Goal: Answer question/provide support: Share knowledge or assist other users

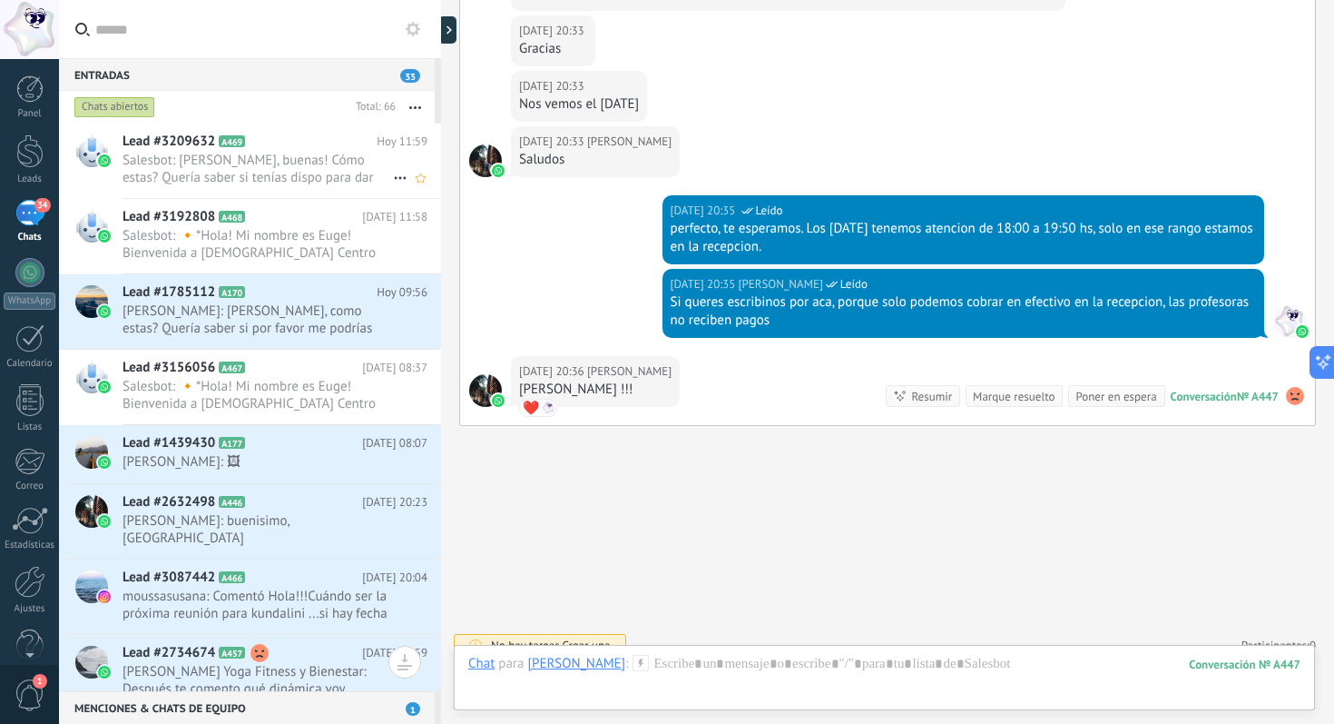
click at [297, 152] on span "Salesbot: Hola Luisina, buenas! Cómo estas? Quería saber si tenías dispo para d…" at bounding box center [258, 169] width 271 height 34
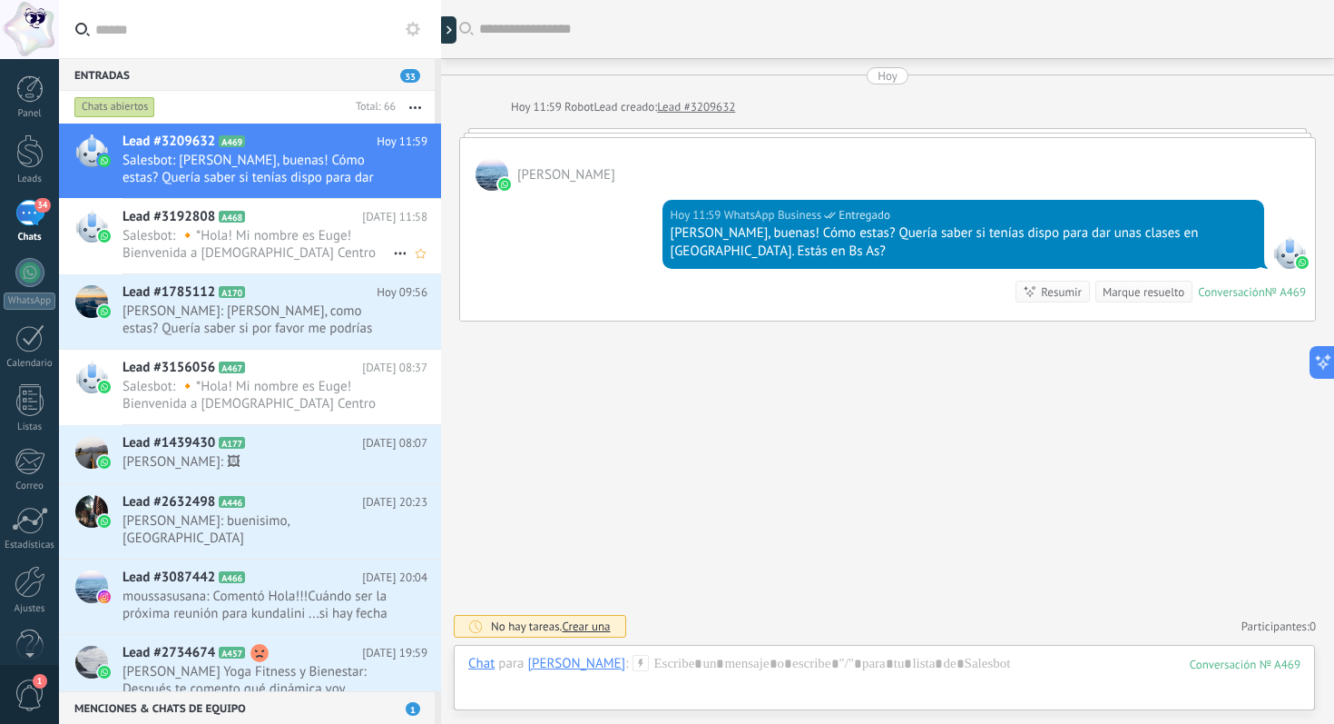
click at [255, 241] on span "Salesbot: 🔸*Hola! Mi nombre es Euge! Bienvenida a [DEMOGRAPHIC_DATA] Centro Hol…" at bounding box center [258, 244] width 271 height 34
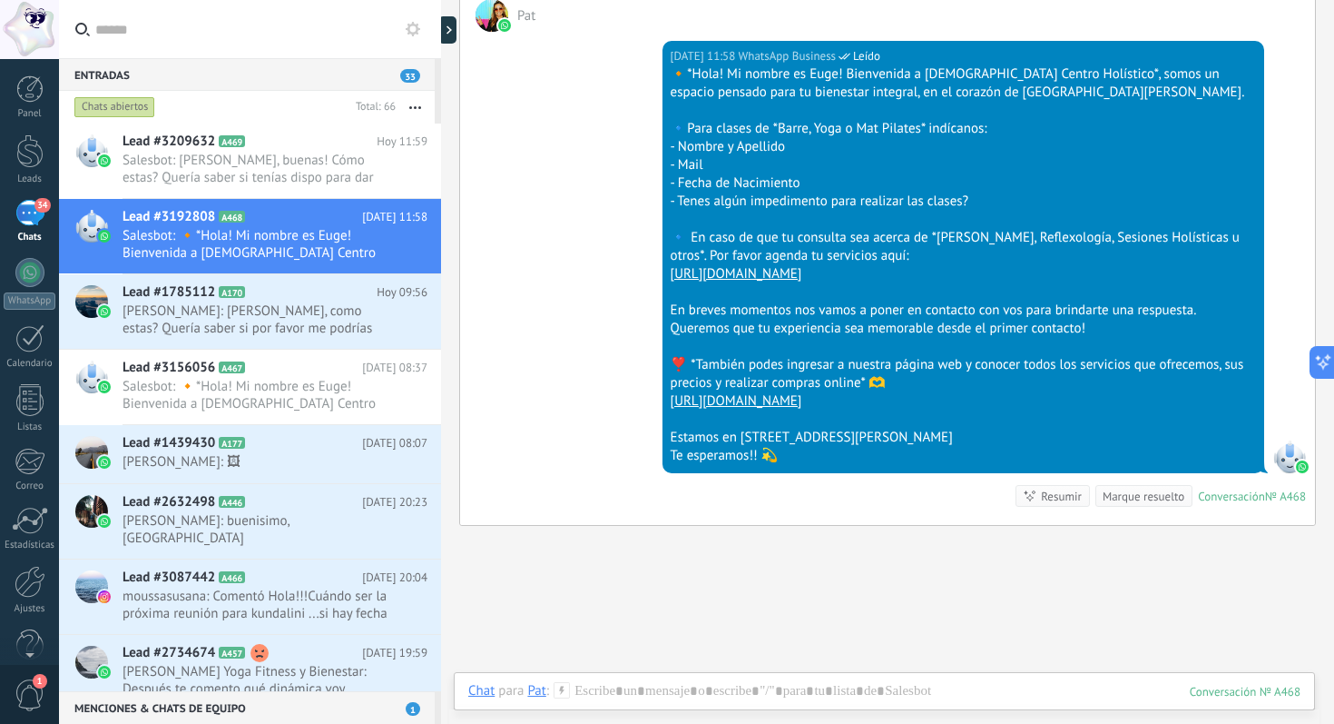
scroll to position [113, 0]
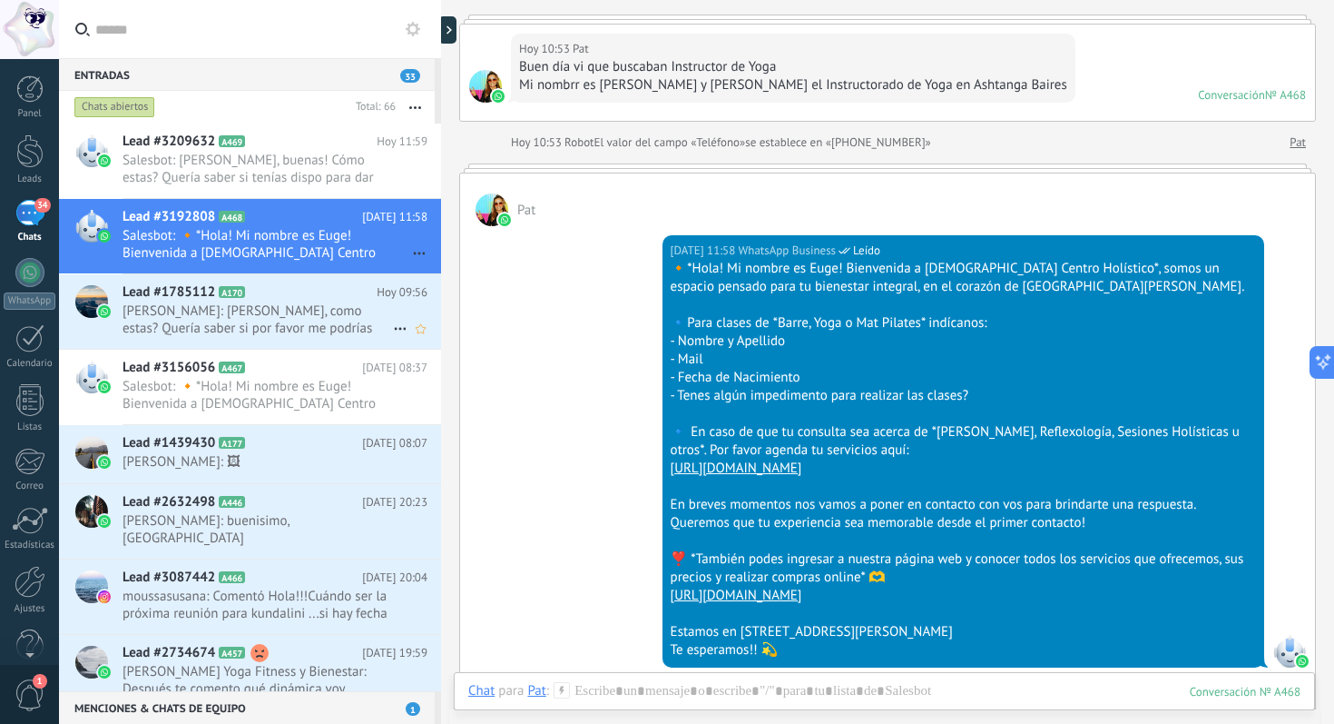
click at [261, 320] on span "Valentina Habib: Holaaa, como estas? Quería saber si por favor me podrías habil…" at bounding box center [258, 319] width 271 height 34
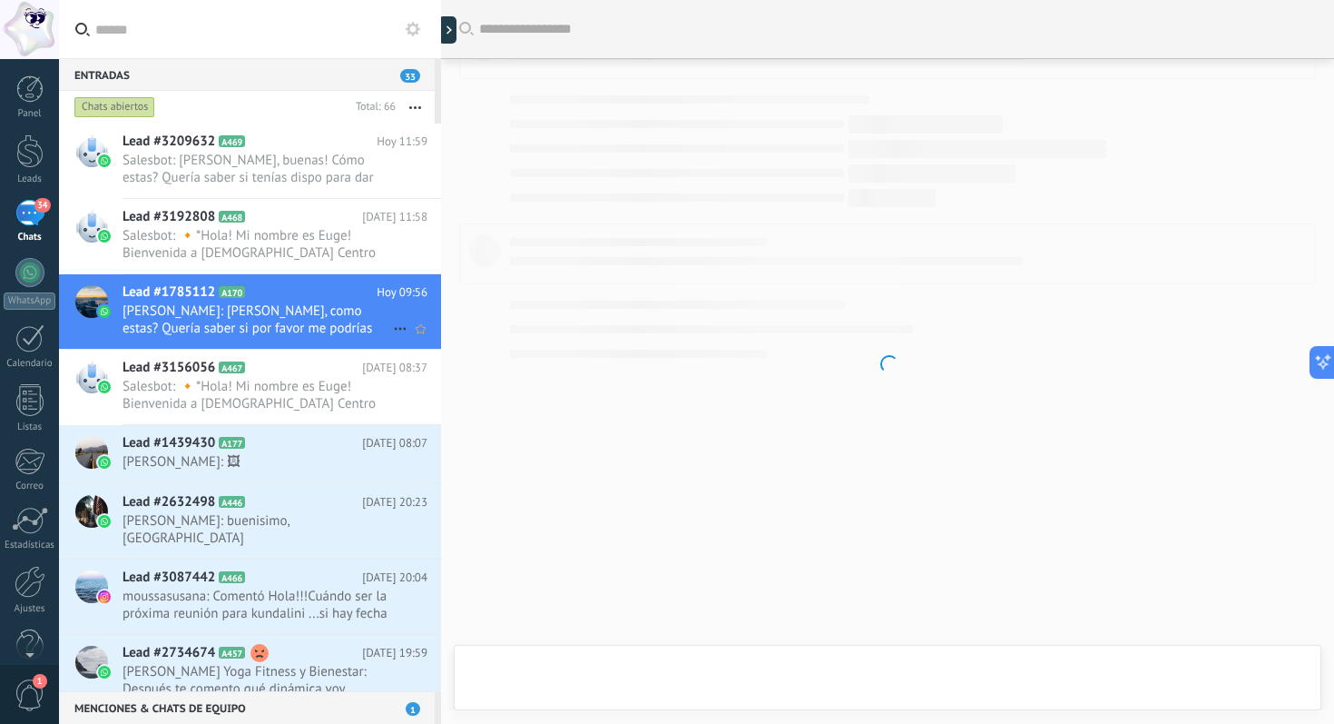
scroll to position [515, 0]
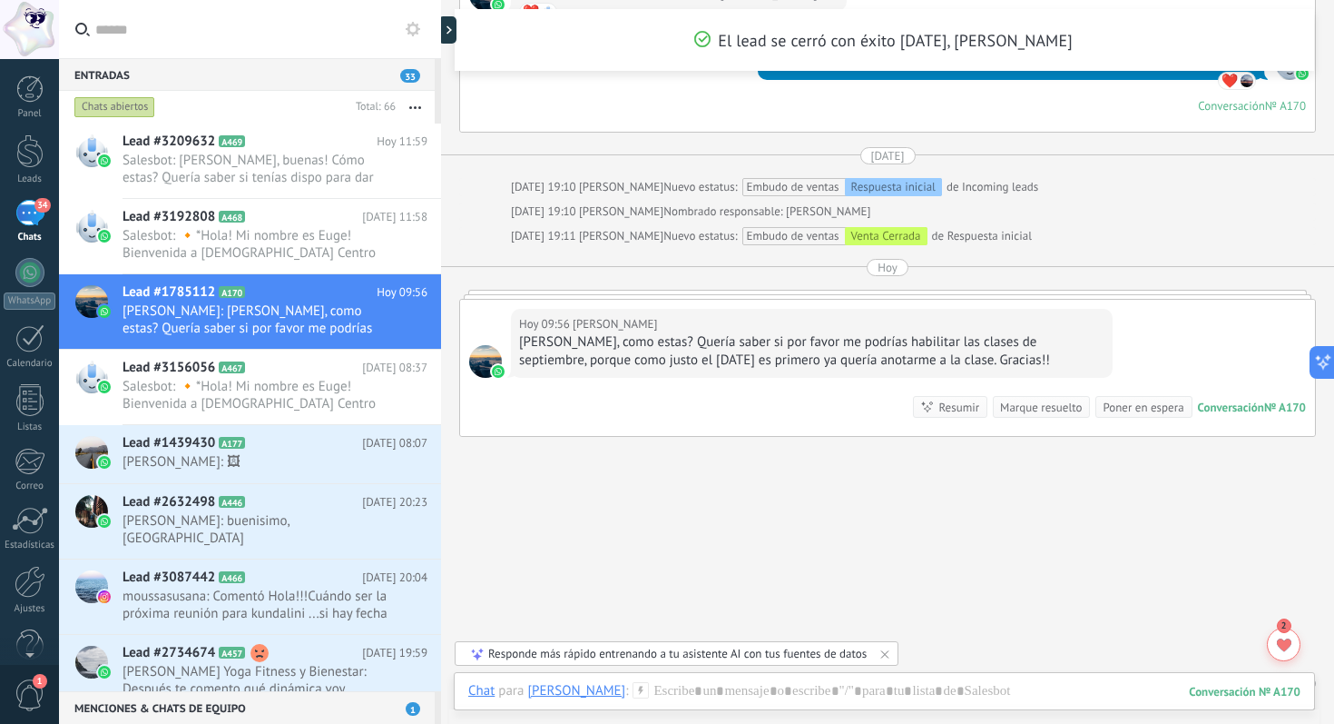
click at [670, 414] on div "Hoy 09:56 Valentina Habib Holaaa, como estas? Quería saber si por favor me podr…" at bounding box center [887, 368] width 855 height 136
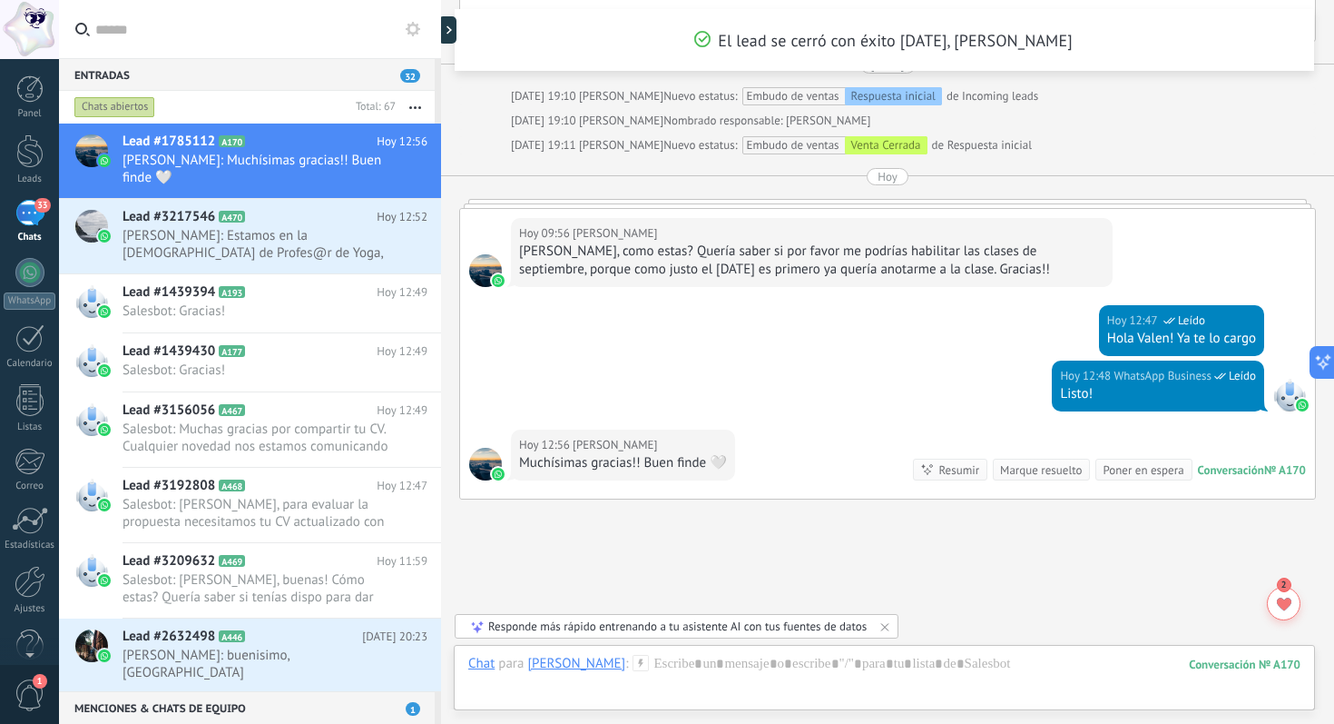
scroll to position [696, 0]
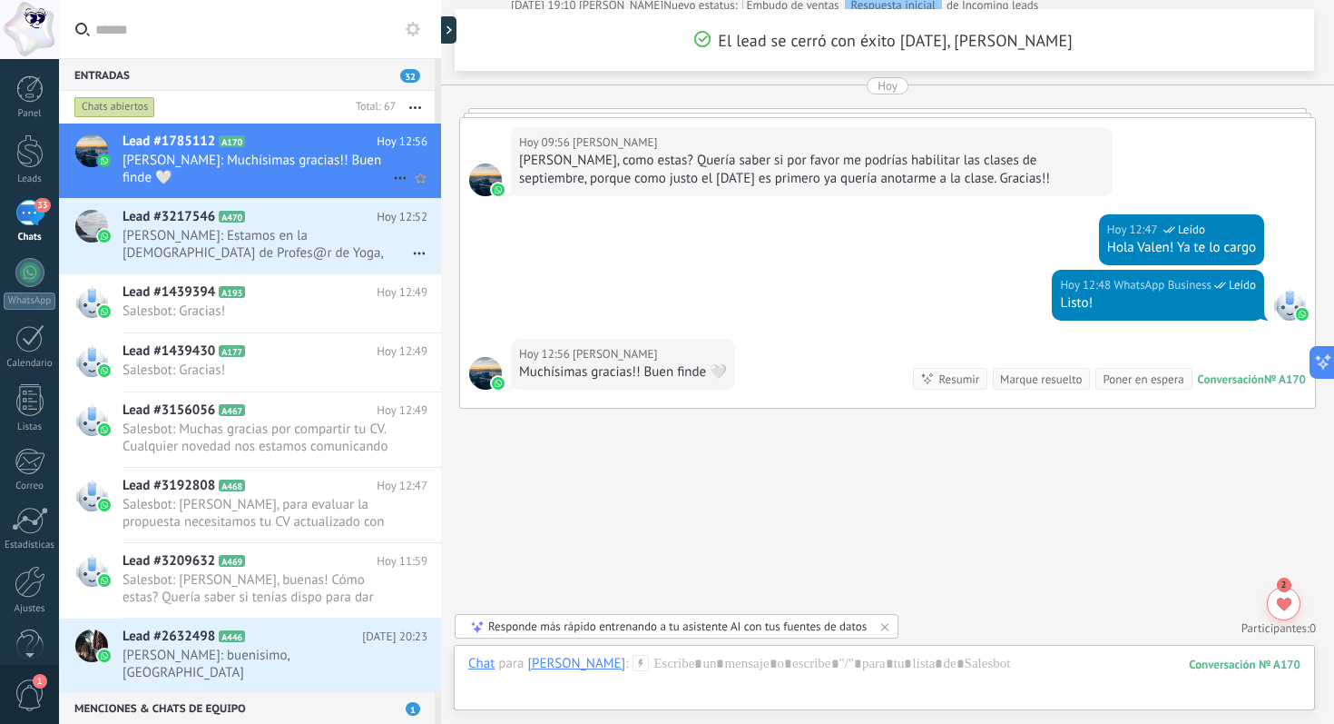
click at [307, 152] on span "Valentina Habib: Muchísimas gracias!! Buen finde 🤍" at bounding box center [258, 169] width 271 height 34
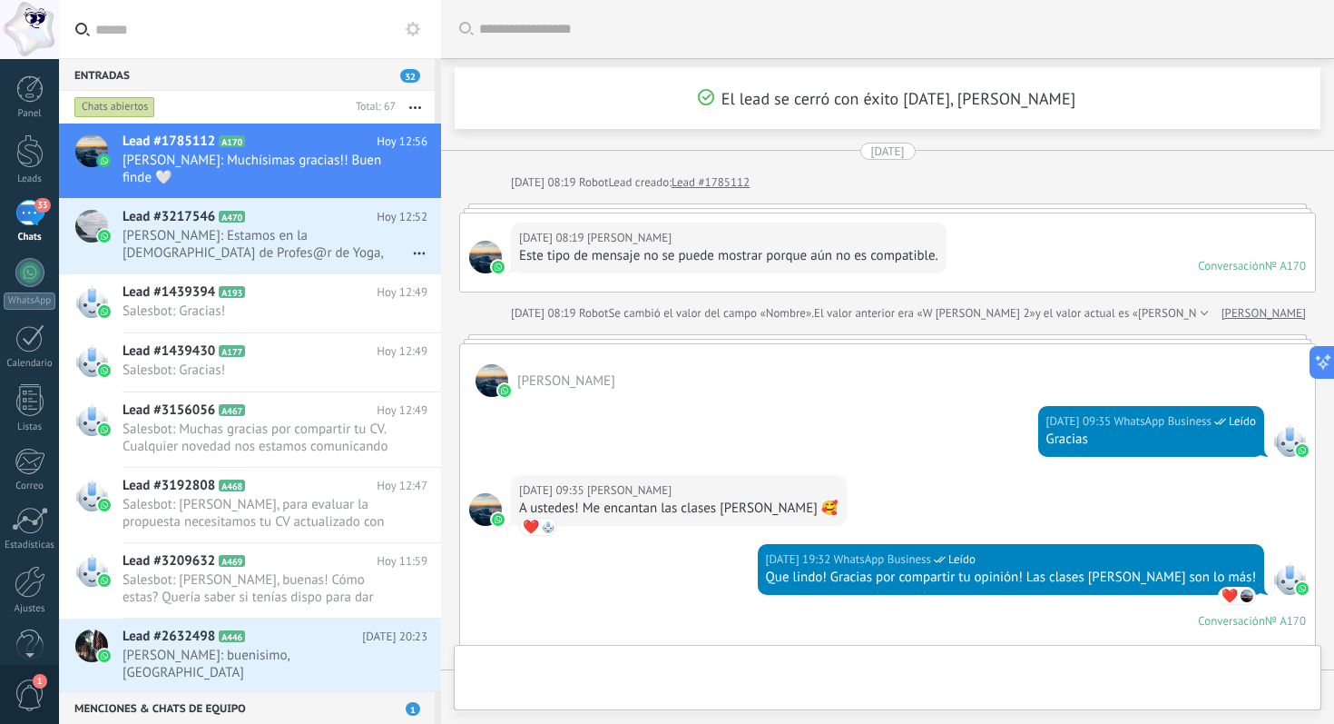
scroll to position [696, 0]
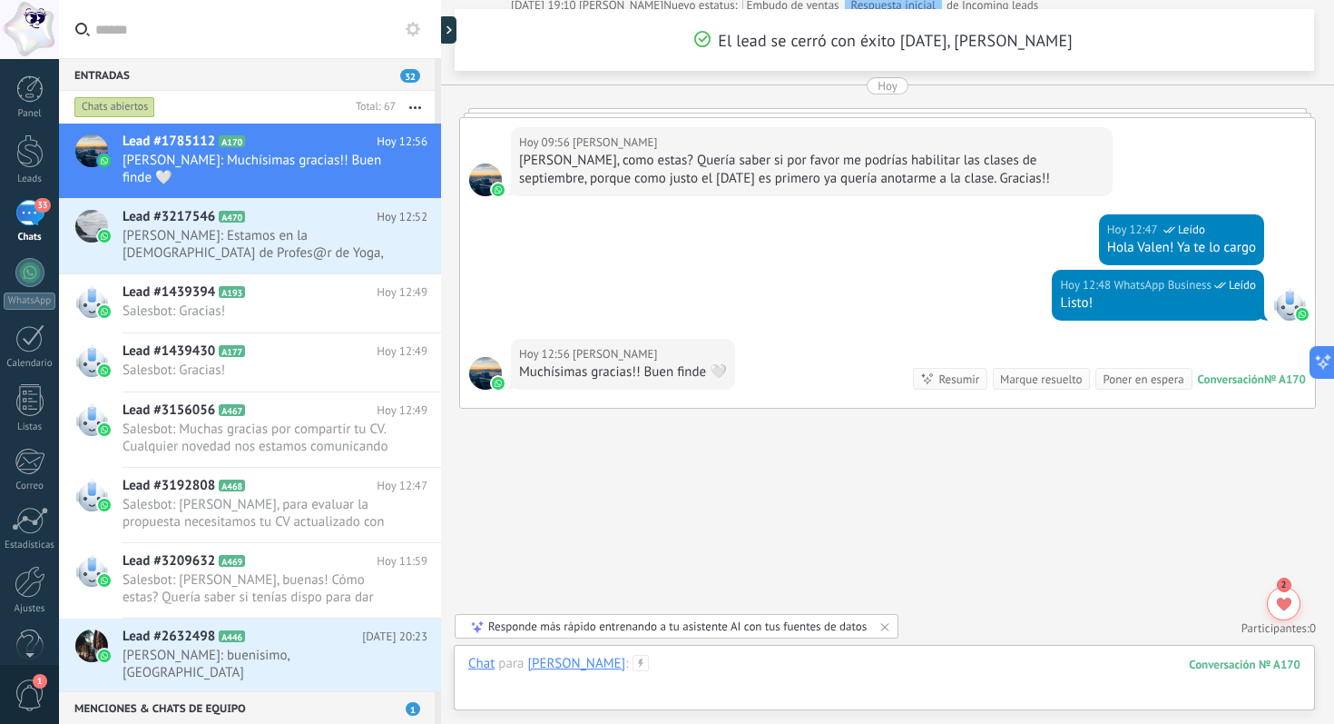
click at [722, 672] on div at bounding box center [884, 682] width 832 height 54
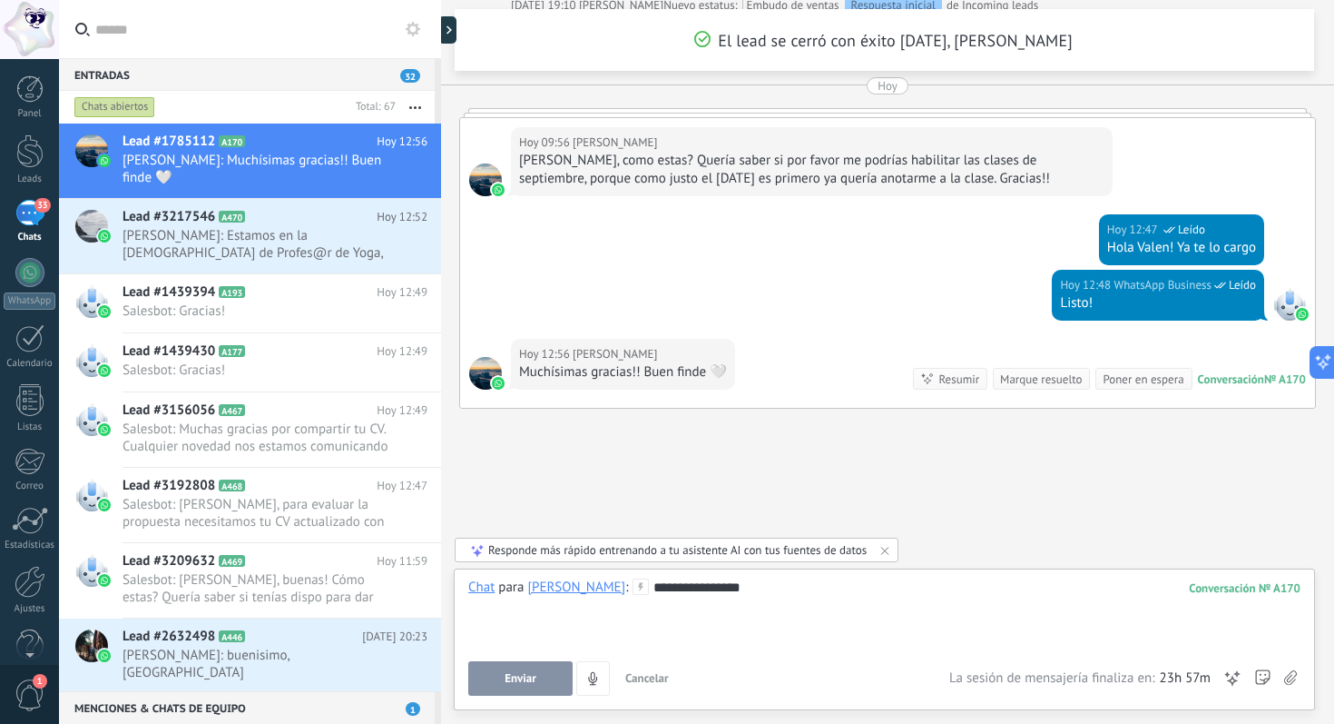
click at [517, 679] on span "Enviar" at bounding box center [521, 678] width 32 height 13
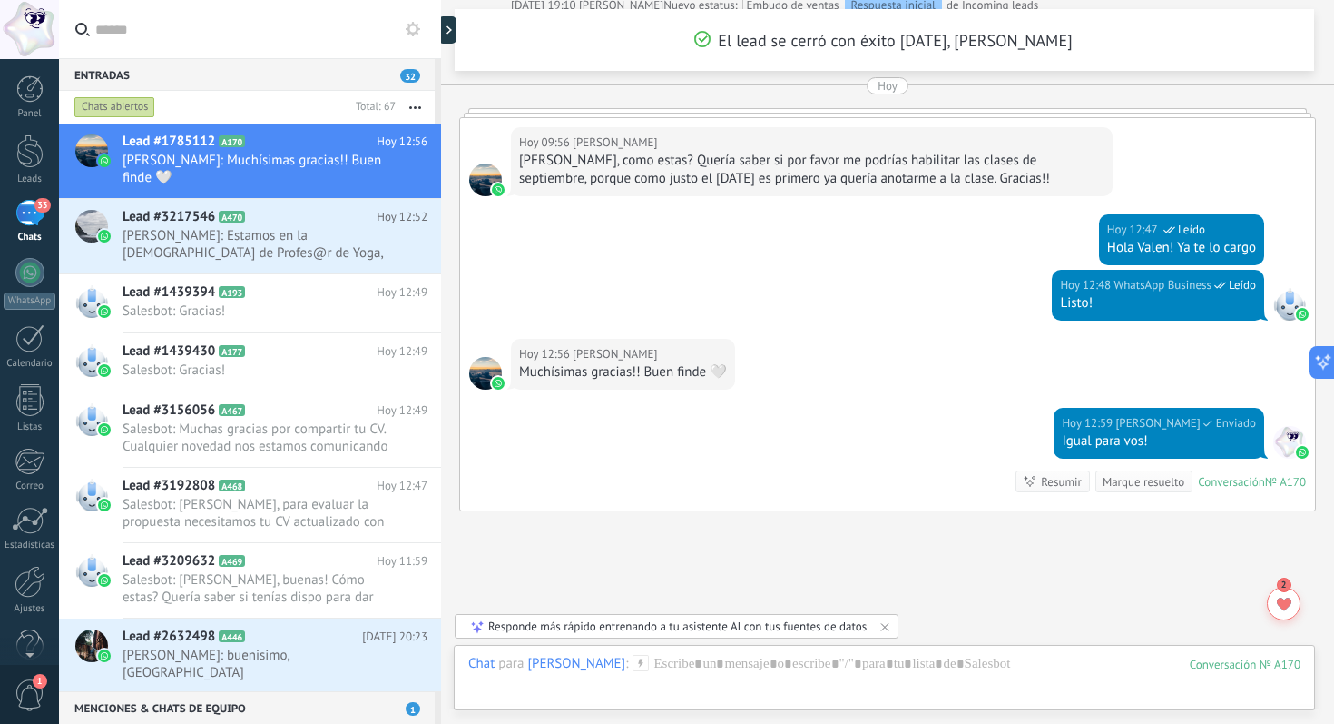
scroll to position [799, 0]
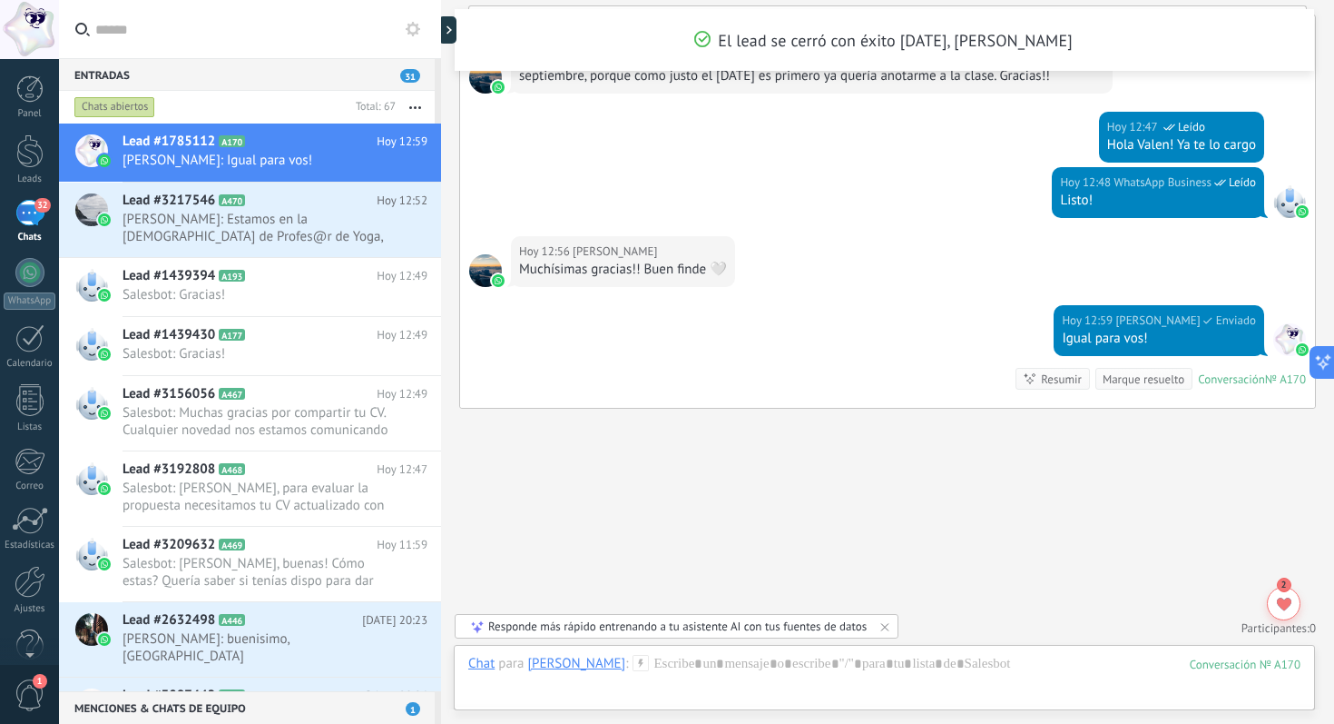
click at [712, 253] on div "Hoy 12:56 Valentina Habib" at bounding box center [623, 251] width 208 height 18
click at [715, 271] on div "Muchísimas gracias!! Buen finde 🤍" at bounding box center [623, 270] width 208 height 18
click at [627, 279] on div "Hoy 12:56 Valentina Habib Muchísimas gracias!! Buen finde 🤍" at bounding box center [623, 261] width 224 height 51
click at [640, 270] on div "Muchísimas gracias!! Buen finde 🤍" at bounding box center [623, 270] width 208 height 18
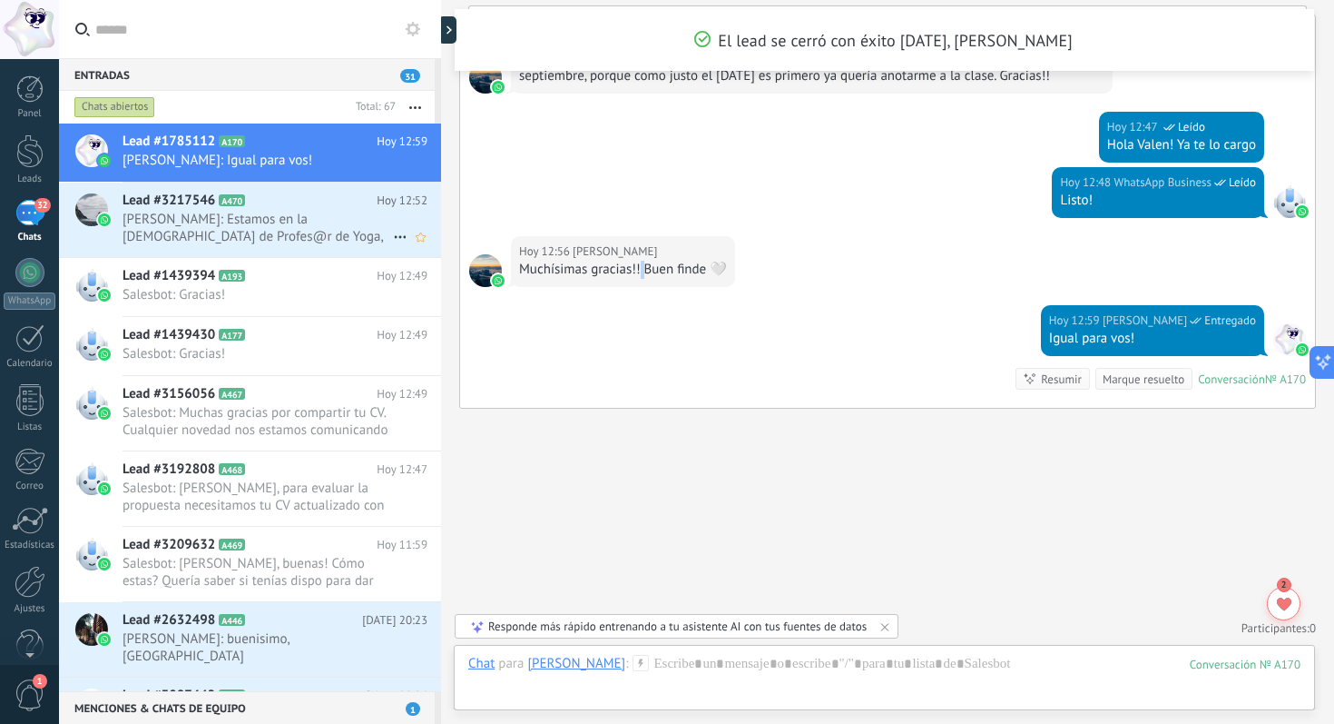
click at [240, 229] on span "Lau: Estamos en la Búsqueda de Profes@r de Yoga, (Hatha y Vinyasa o Dinámico) c…" at bounding box center [258, 228] width 271 height 34
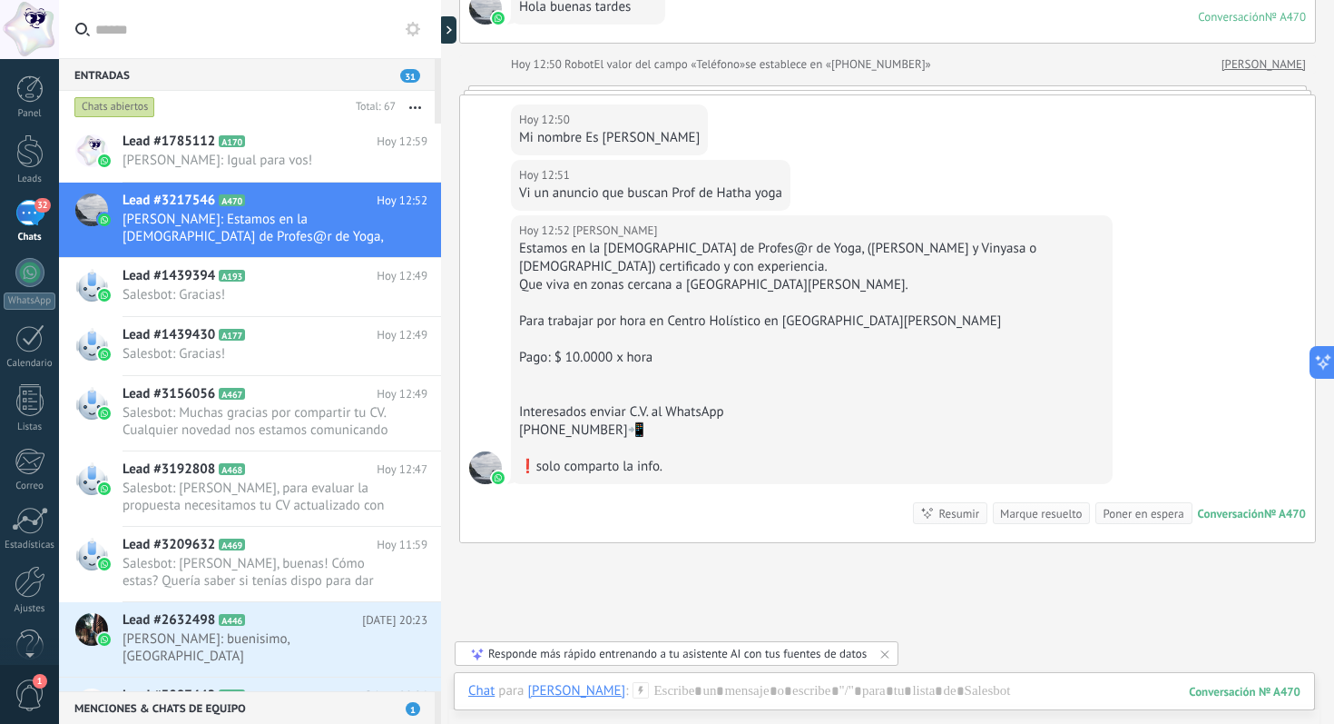
scroll to position [106, 0]
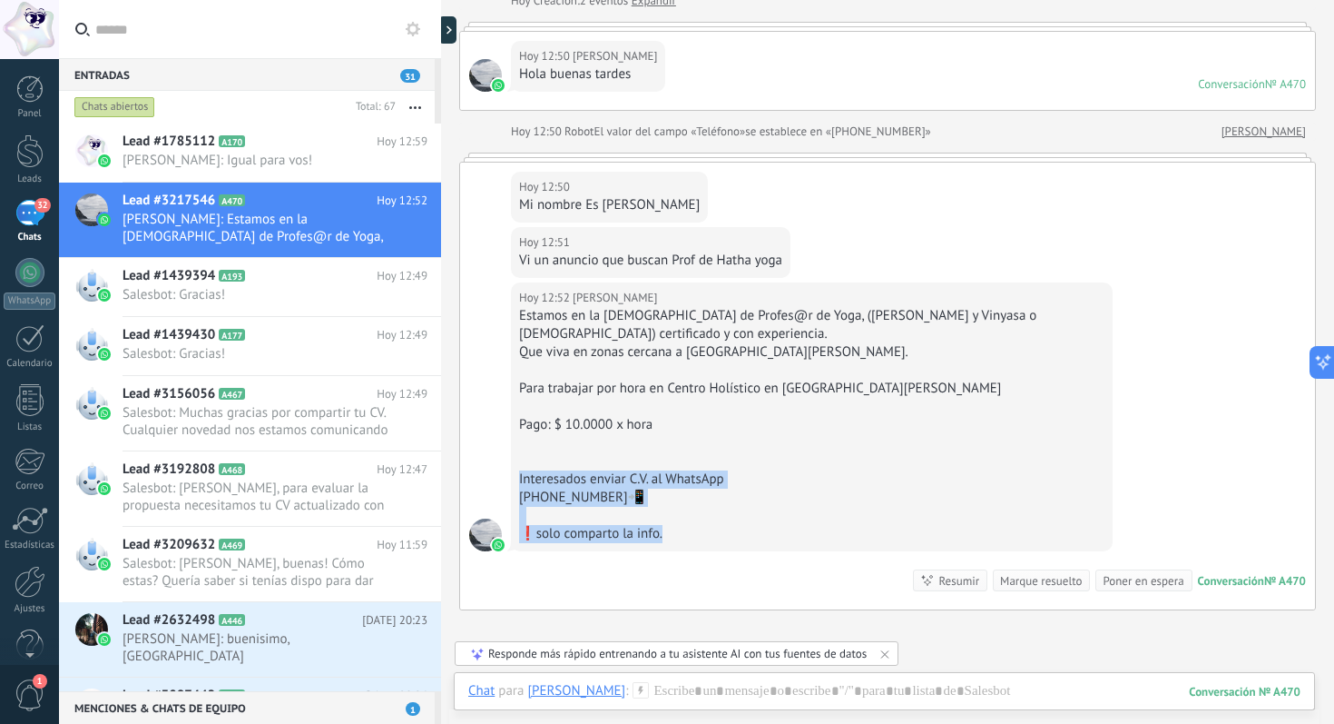
drag, startPoint x: 714, startPoint y: 529, endPoint x: 756, endPoint y: 465, distance: 77.3
click at [756, 465] on div "Estamos en la Búsqueda de Profes@r de Yoga, (Hatha y Vinyasa o Dinámico) certif…" at bounding box center [812, 425] width 586 height 236
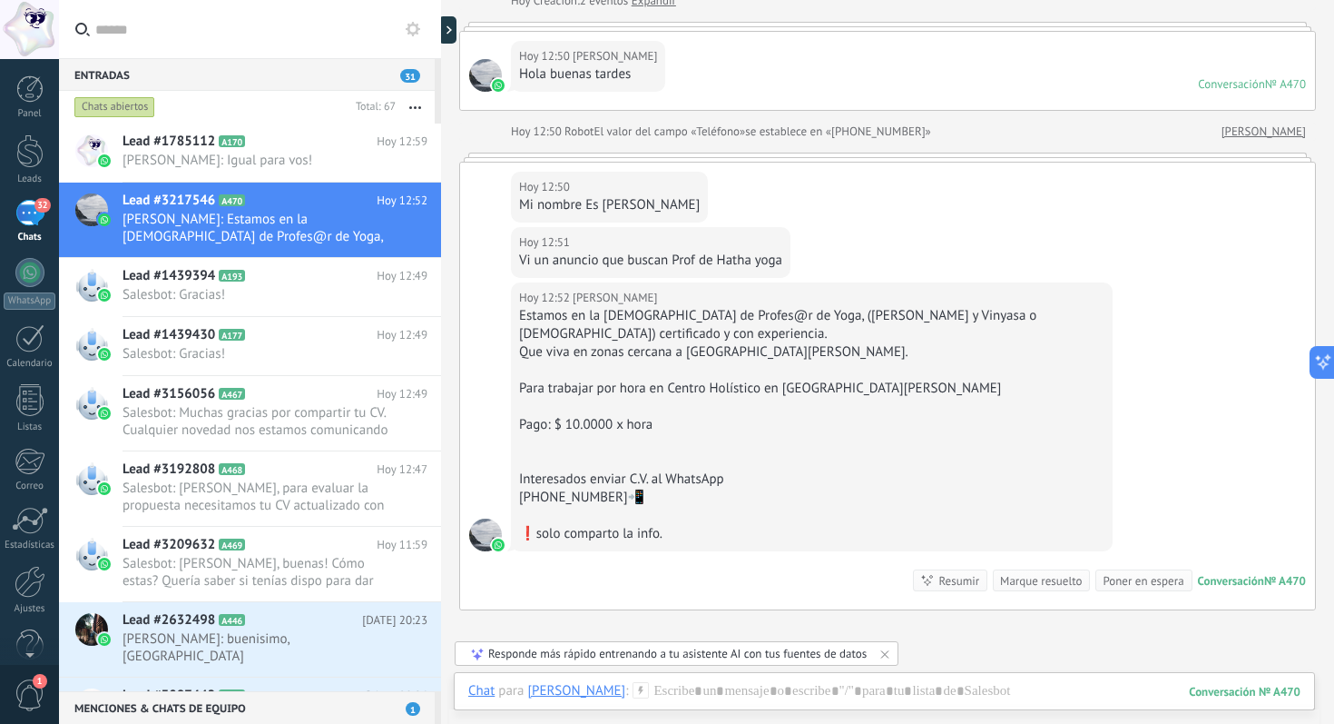
click at [769, 443] on div at bounding box center [812, 443] width 586 height 18
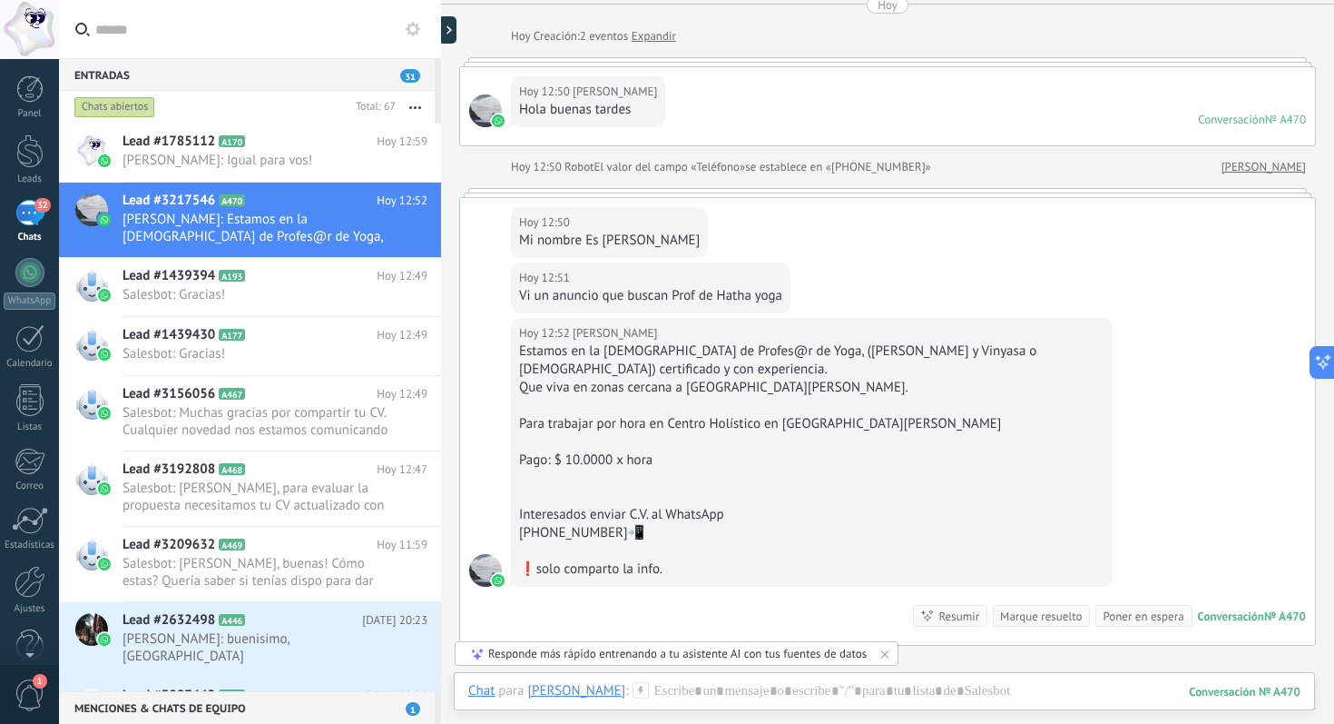
scroll to position [68, 0]
click at [284, 282] on h2 "Lead #1439394 A193" at bounding box center [250, 276] width 254 height 18
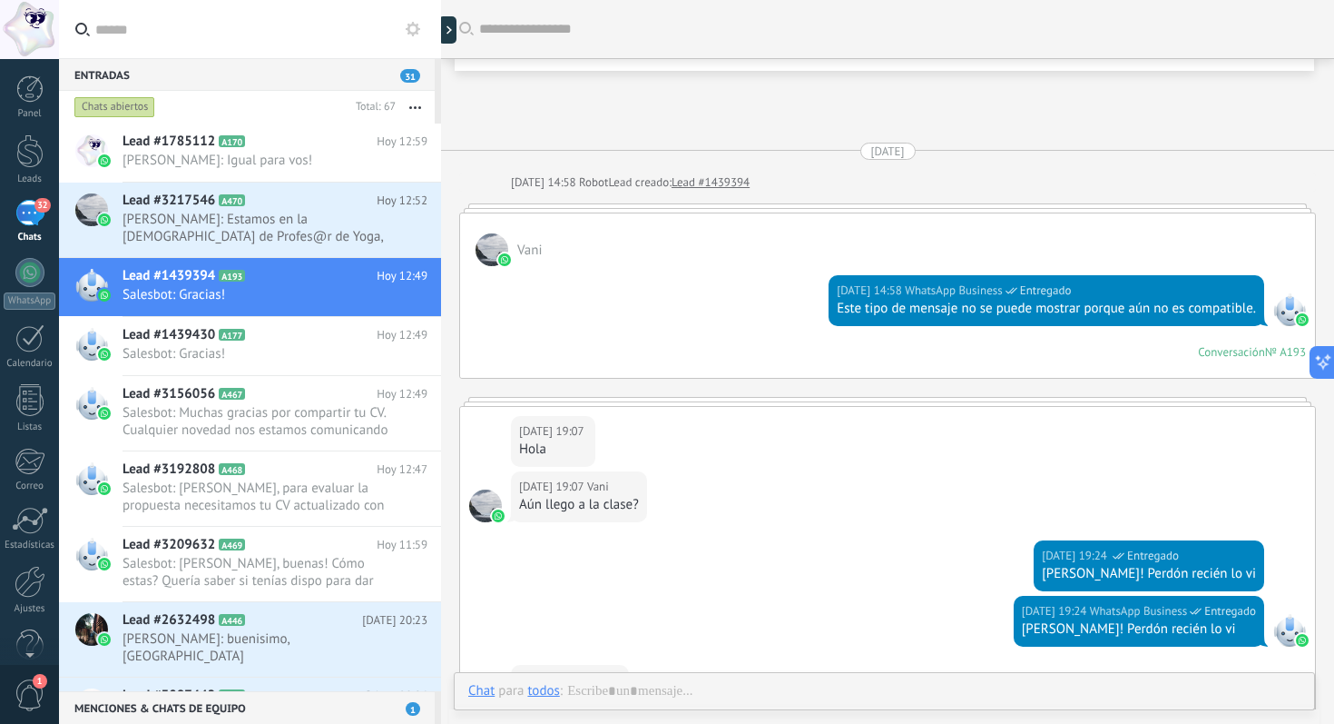
scroll to position [2632, 0]
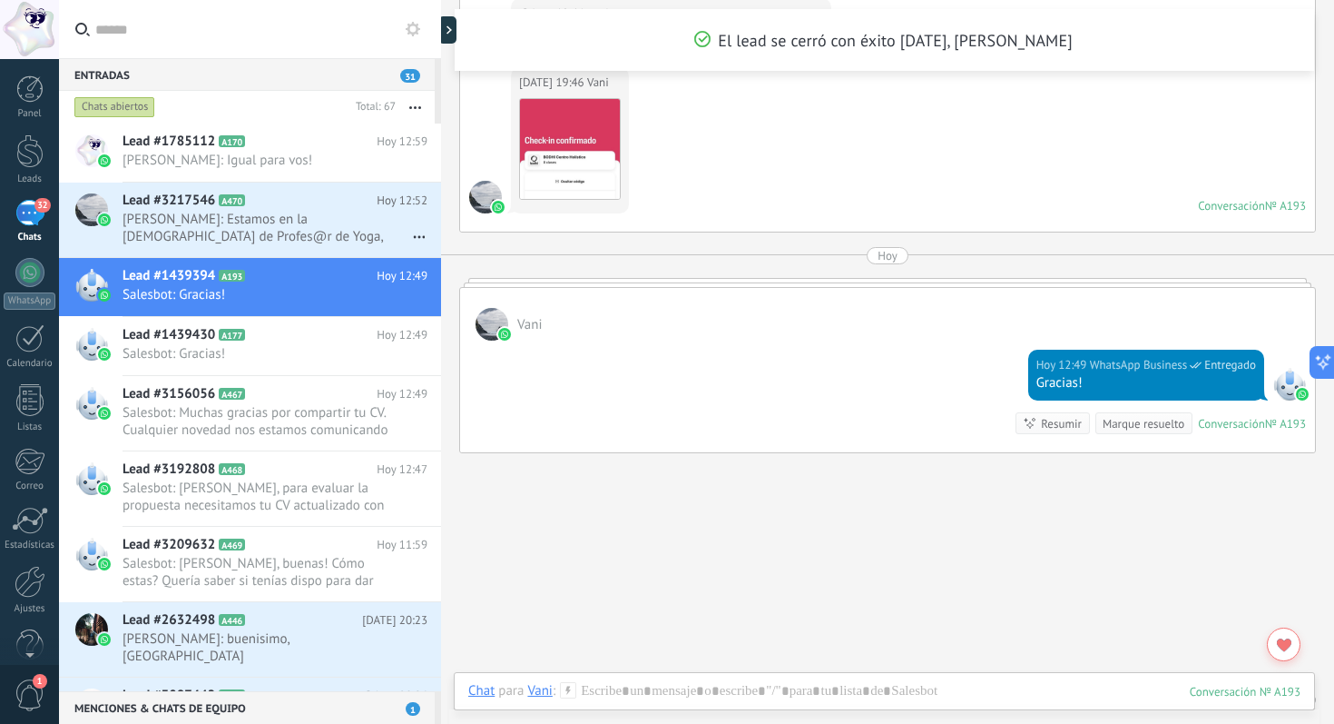
click at [39, 218] on div "32" at bounding box center [29, 213] width 29 height 26
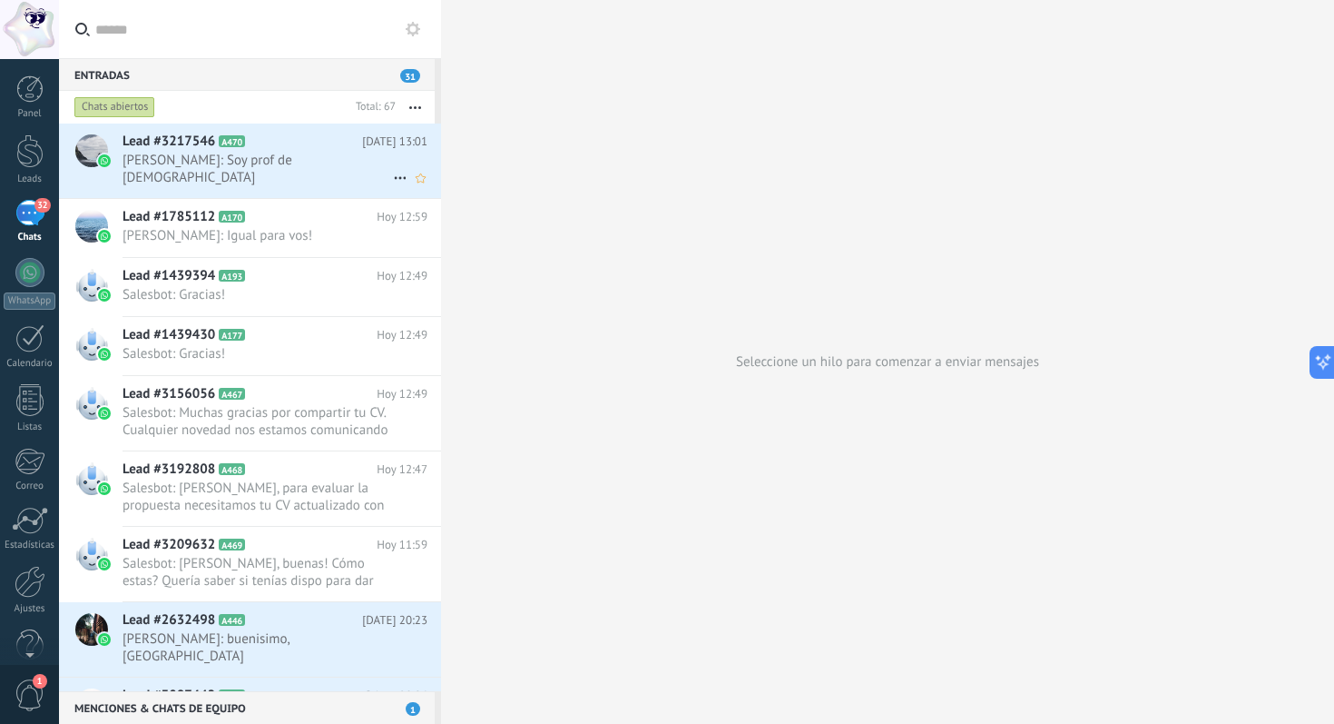
click at [202, 162] on span "Lau: Soy prof de Hatha Yoga" at bounding box center [258, 169] width 271 height 34
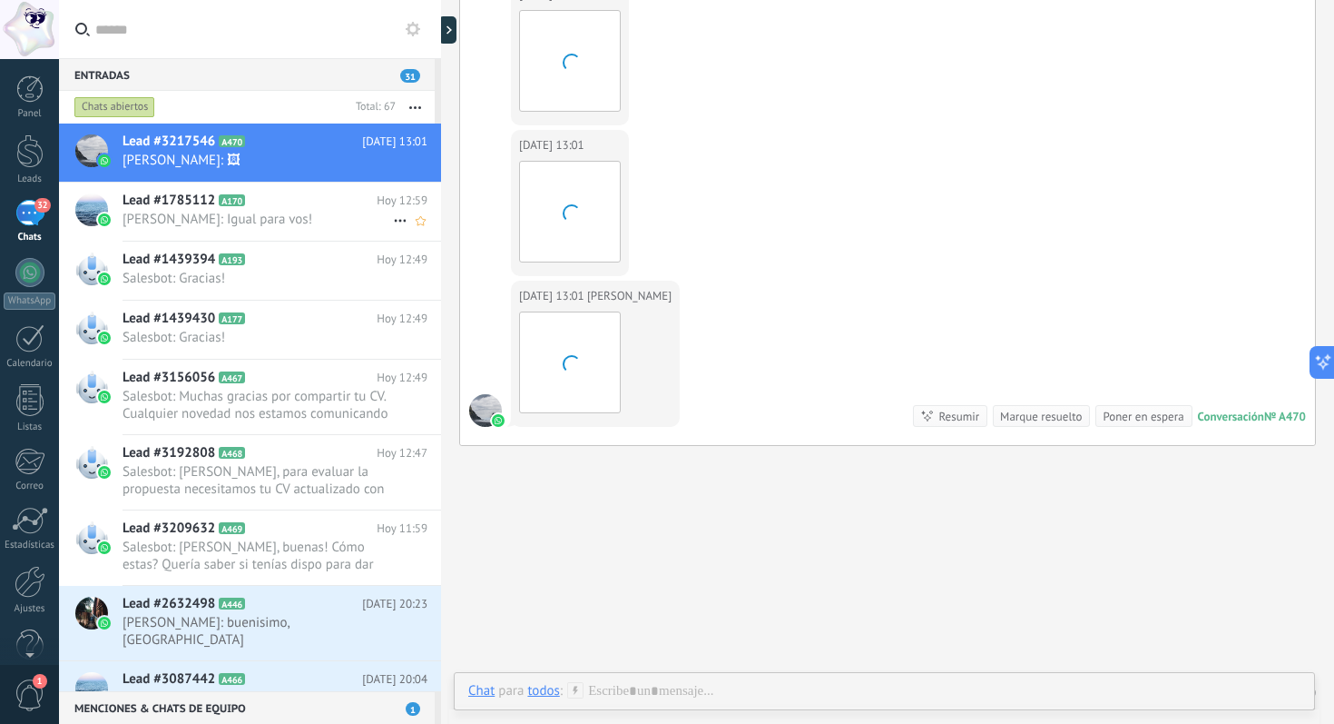
scroll to position [798, 0]
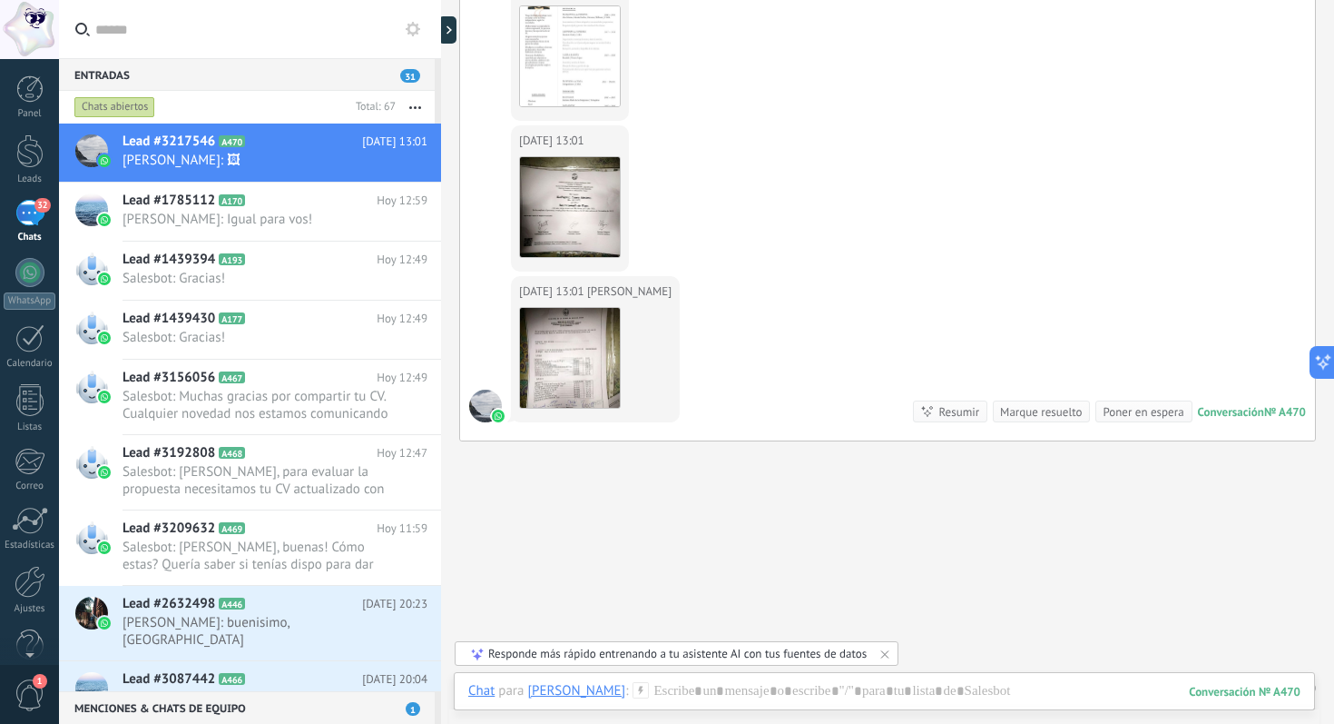
click at [41, 226] on div "32" at bounding box center [29, 213] width 29 height 26
